Goal: Obtain resource: Obtain resource

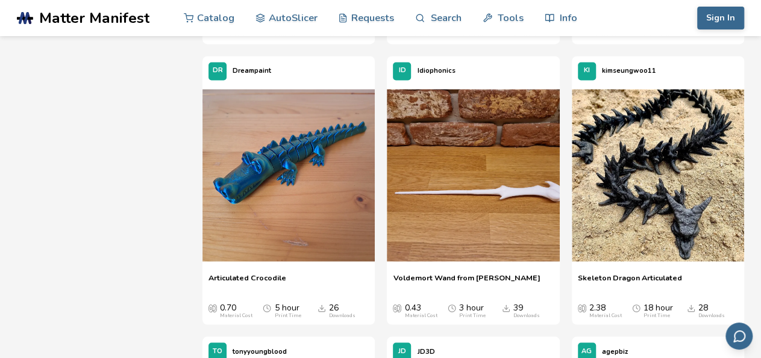
scroll to position [1011, 0]
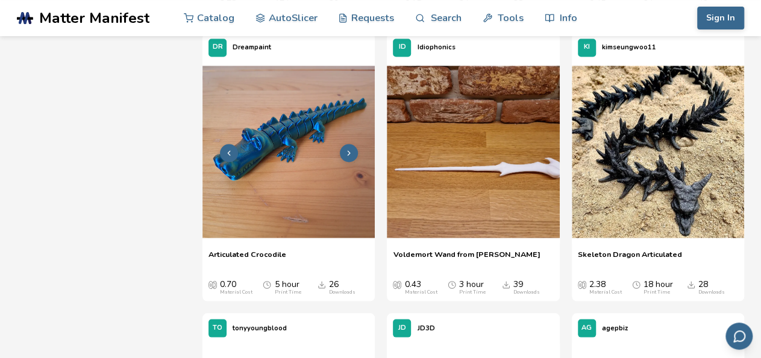
click at [286, 144] on img at bounding box center [288, 152] width 172 height 172
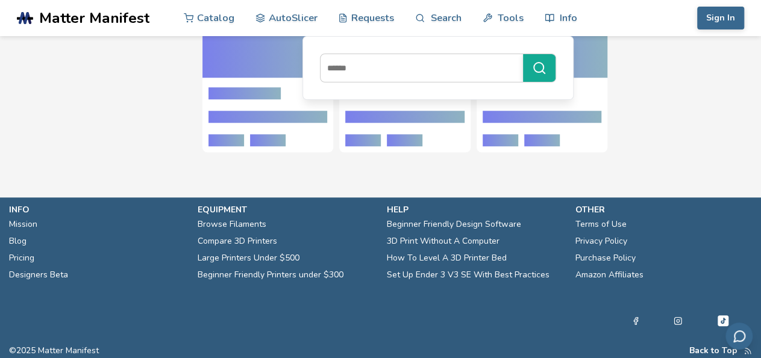
scroll to position [374, 0]
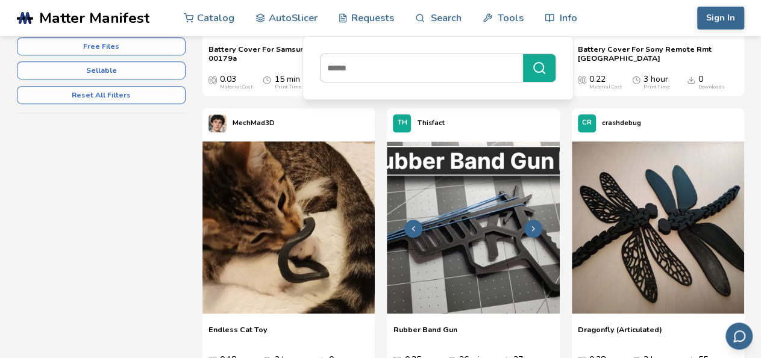
click at [492, 246] on img at bounding box center [473, 228] width 172 height 172
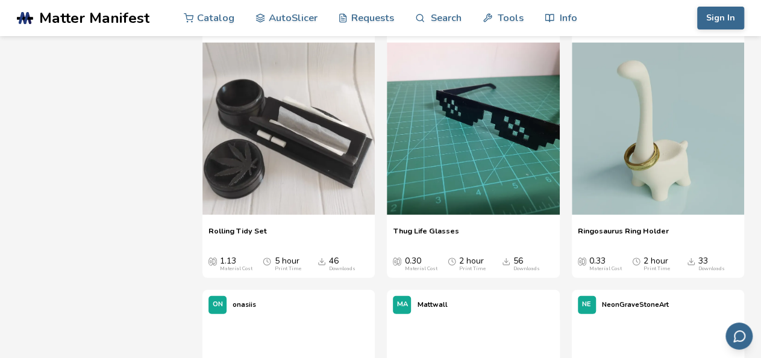
scroll to position [1600, 0]
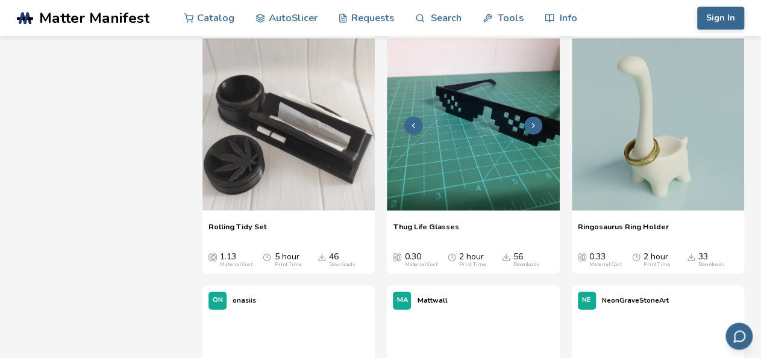
click at [502, 133] on img at bounding box center [473, 125] width 172 height 172
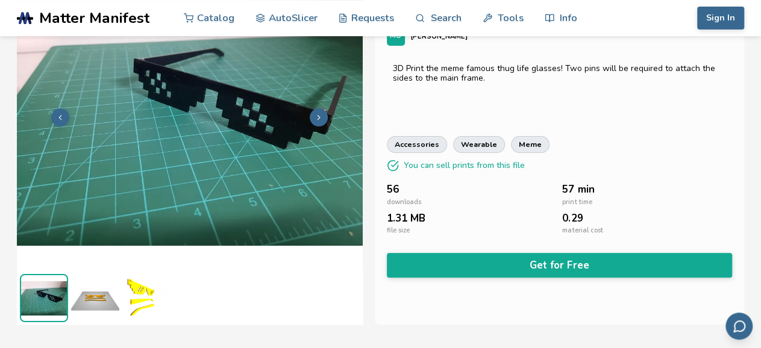
scroll to position [75, 0]
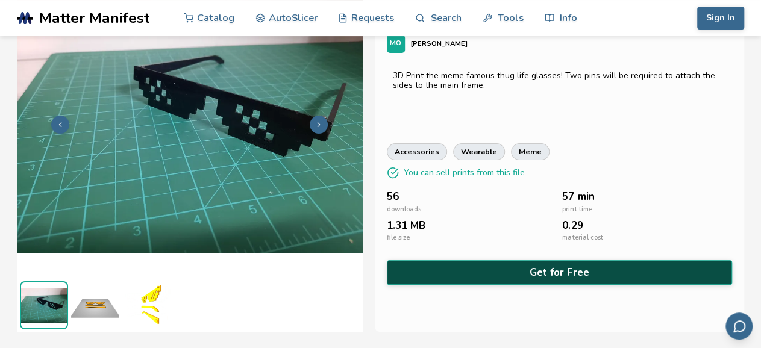
click at [598, 275] on button "Get for Free" at bounding box center [560, 272] width 346 height 25
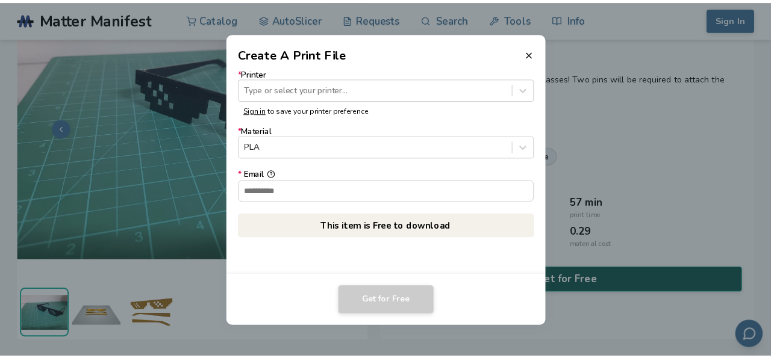
scroll to position [72, 0]
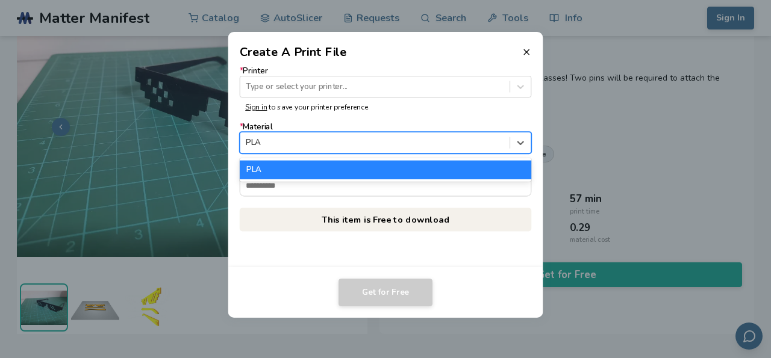
click at [338, 151] on div "PLA" at bounding box center [374, 143] width 269 height 16
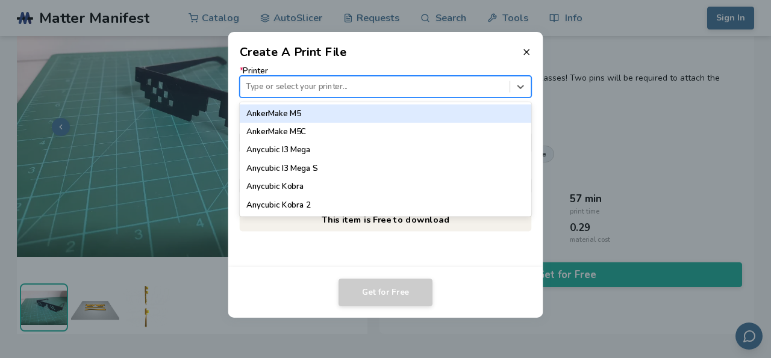
click at [365, 92] on div at bounding box center [375, 86] width 258 height 11
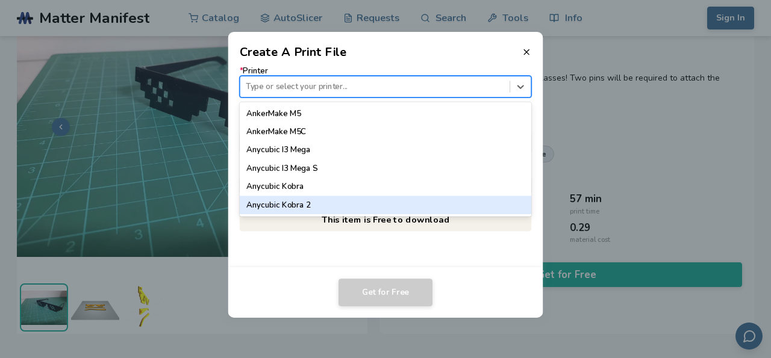
scroll to position [4, 0]
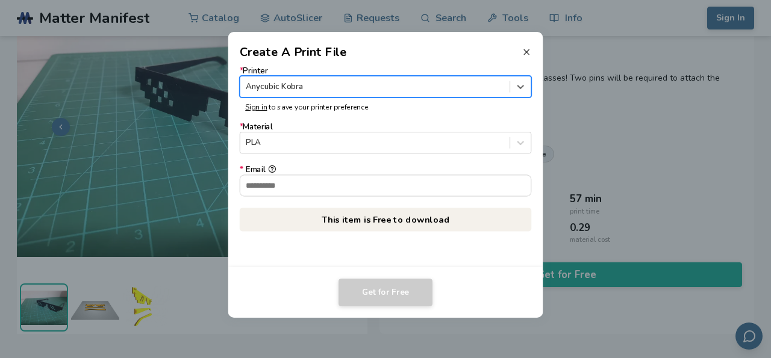
click at [525, 49] on icon at bounding box center [527, 53] width 10 height 10
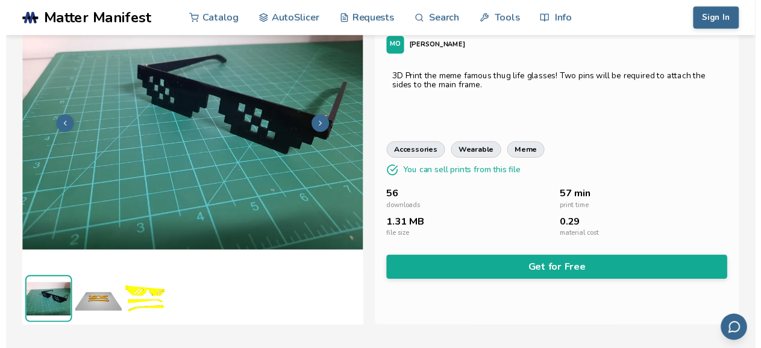
scroll to position [75, 0]
